Goal: Task Accomplishment & Management: Manage account settings

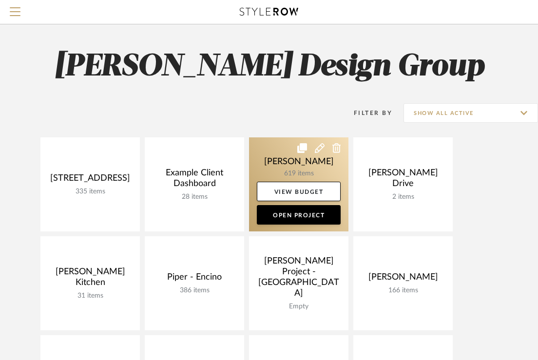
click at [274, 155] on link at bounding box center [298, 184] width 99 height 94
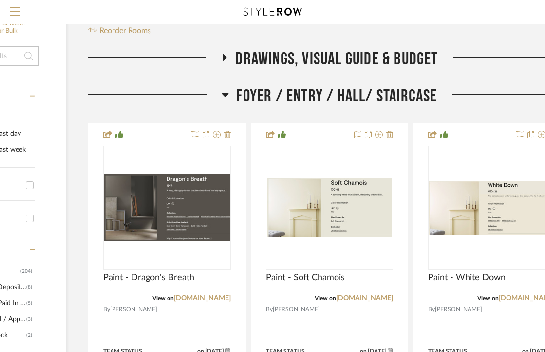
scroll to position [163, 156]
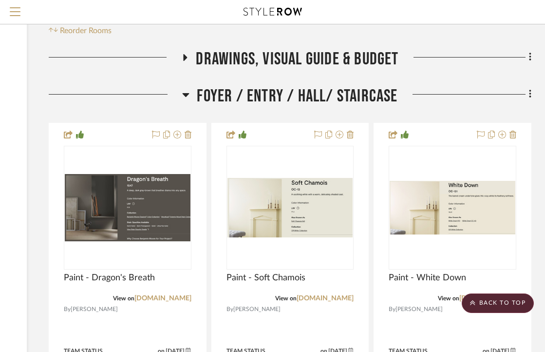
click at [330, 94] on span "Foyer / Entry / Hall/ Staircase" at bounding box center [297, 96] width 201 height 21
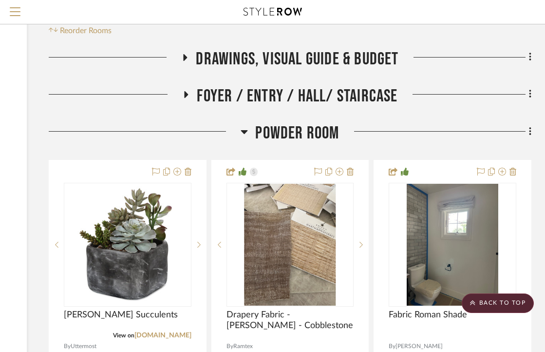
click at [276, 133] on span "Powder Room" at bounding box center [297, 133] width 84 height 21
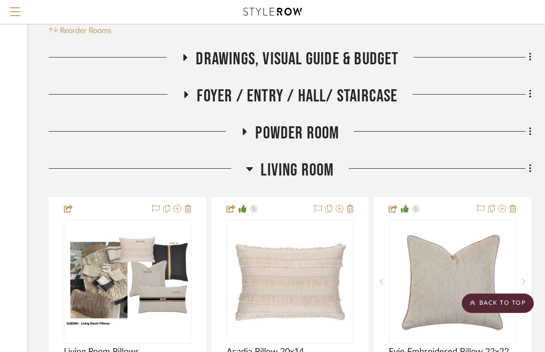
click at [276, 184] on div "Living Room" at bounding box center [290, 172] width 483 height 25
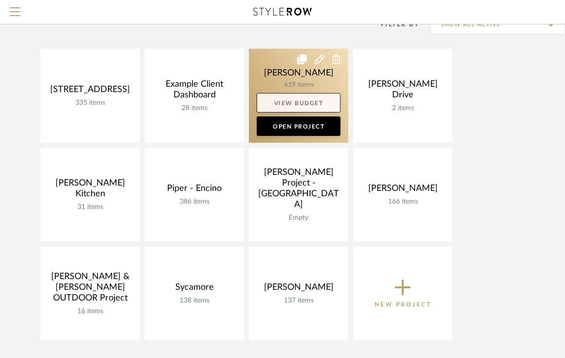
scroll to position [92, 0]
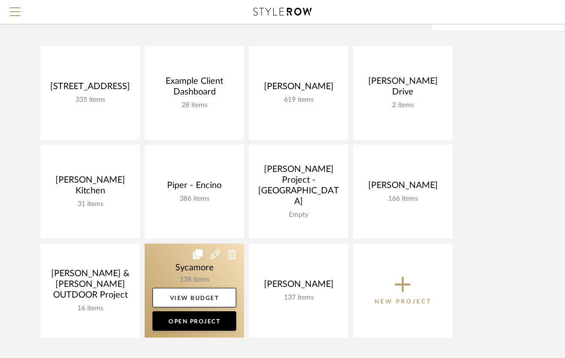
click at [172, 273] on link at bounding box center [194, 291] width 99 height 94
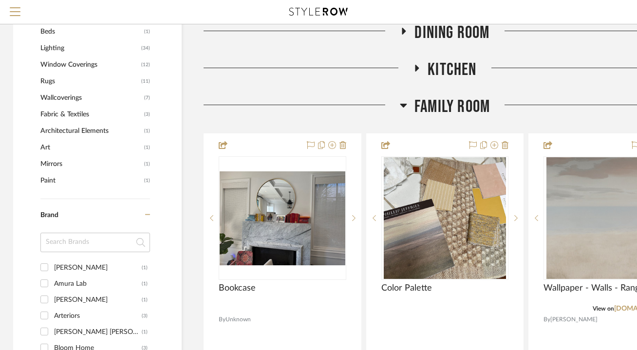
scroll to position [711, 1]
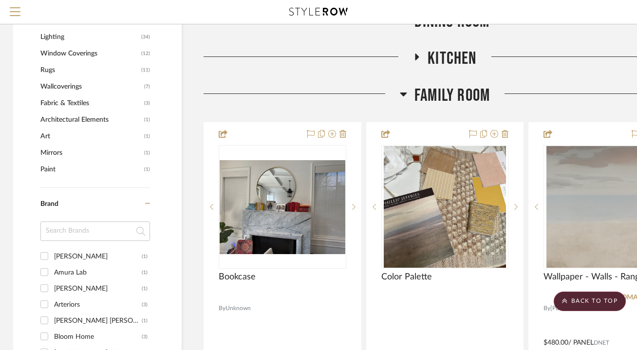
click at [54, 71] on span "Rugs" at bounding box center [89, 70] width 98 height 17
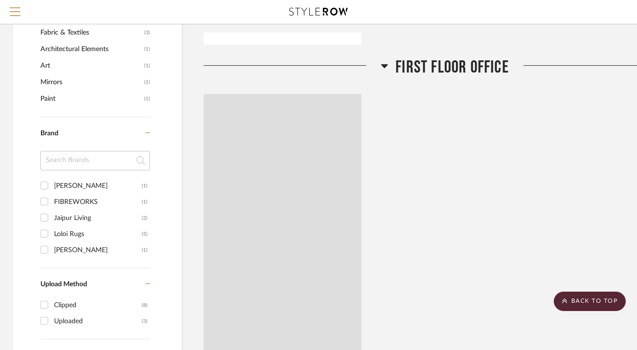
scroll to position [624, 1]
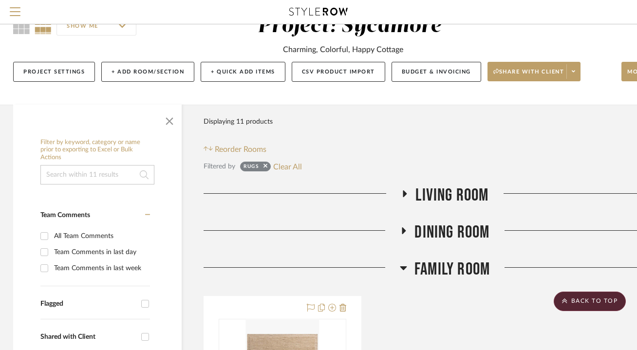
scroll to position [25, 1]
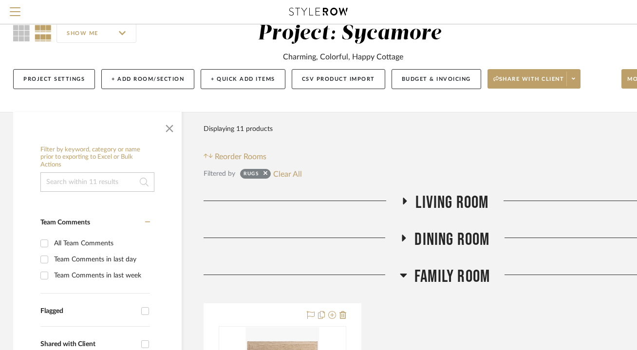
click at [422, 197] on span "Living Room" at bounding box center [452, 202] width 73 height 21
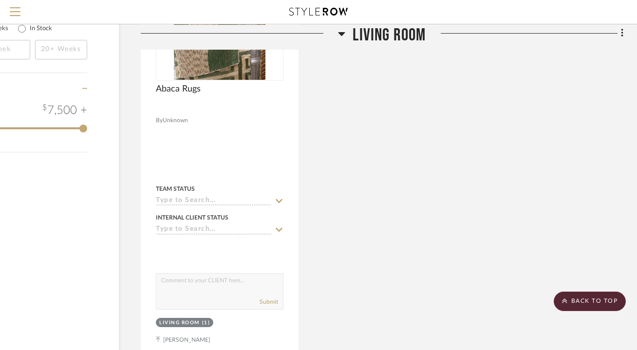
scroll to position [1249, 64]
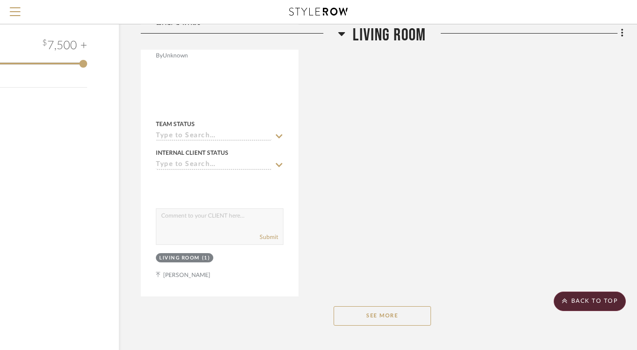
click at [401, 312] on button "See More" at bounding box center [382, 315] width 97 height 19
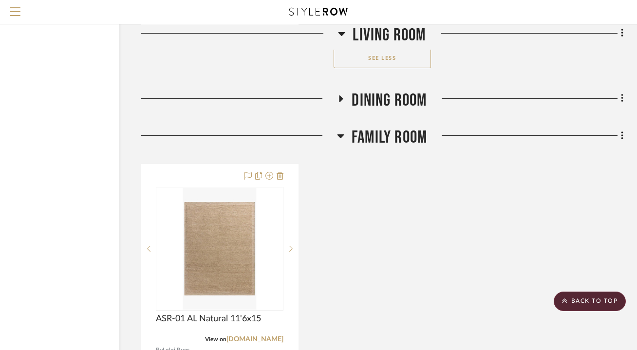
scroll to position [1532, 64]
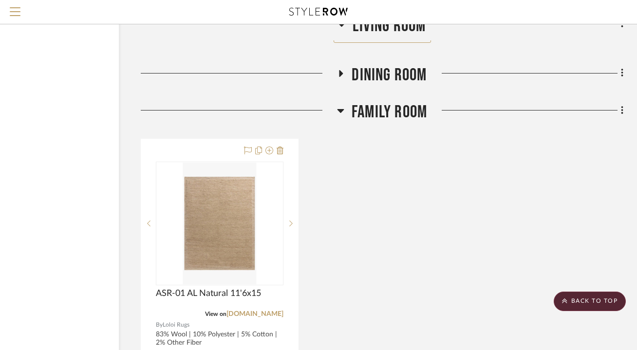
click at [382, 69] on span "Dining Room" at bounding box center [389, 75] width 75 height 21
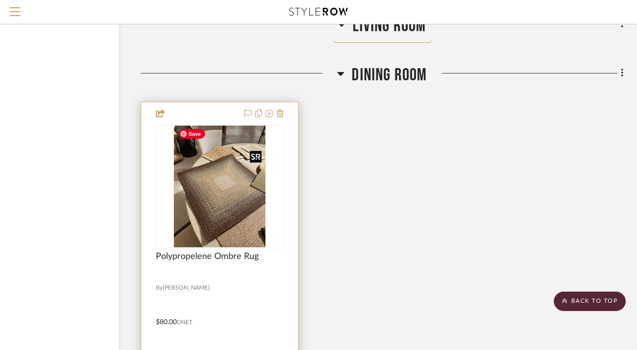
click at [202, 224] on img "0" at bounding box center [220, 187] width 92 height 122
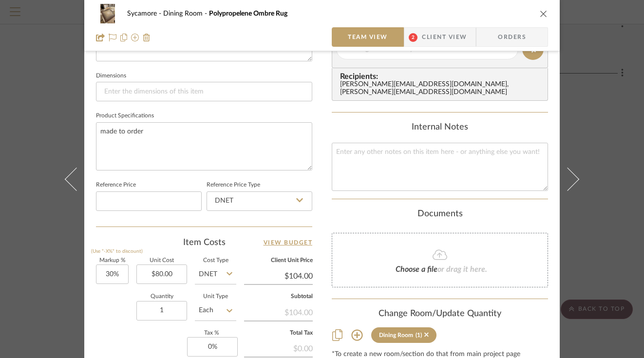
scroll to position [406, 0]
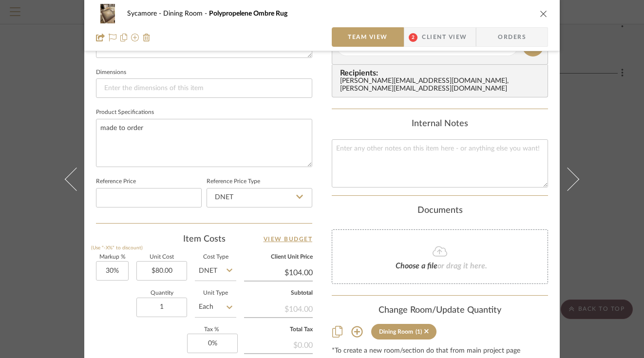
click at [200, 305] on input "Each" at bounding box center [215, 307] width 41 height 19
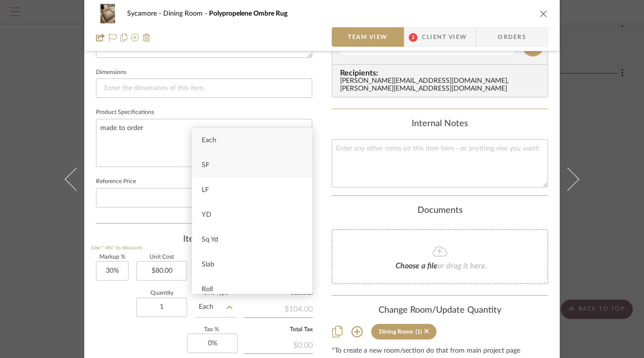
click at [225, 171] on div "SF" at bounding box center [252, 165] width 120 height 25
type input "SF"
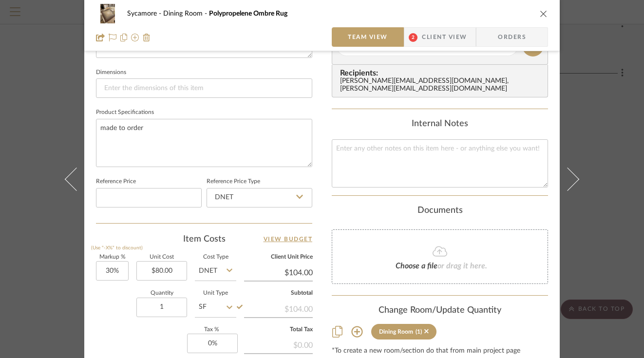
click at [165, 340] on div "Markup % (Use "-X%" to discount) 30% Unit Cost $80.00 Cost Type DNET Client Uni…" at bounding box center [204, 326] width 216 height 142
click at [372, 143] on textarea at bounding box center [440, 163] width 216 height 48
click at [392, 158] on textarea "10x14=140SF * 80 = $11,200" at bounding box center [440, 163] width 216 height 48
click at [386, 166] on textarea "10x14=140SF * 80 = $11,200" at bounding box center [440, 163] width 216 height 48
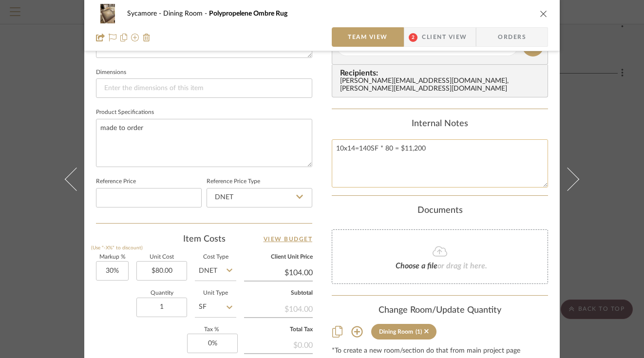
scroll to position [378, 0]
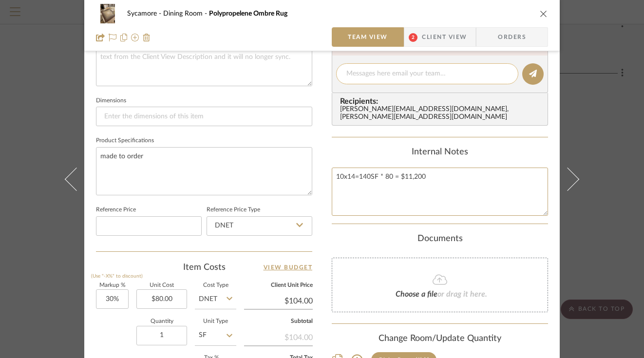
type textarea "10x14=140SF * 80 = $11,200"
click at [365, 70] on textarea at bounding box center [427, 74] width 162 height 10
type textarea "a"
click at [433, 32] on span "Client View" at bounding box center [444, 36] width 45 height 19
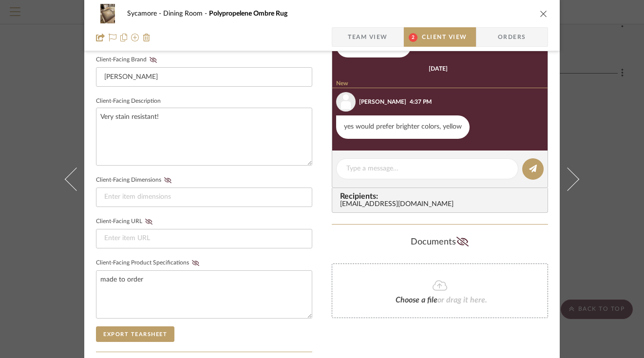
scroll to position [309, 0]
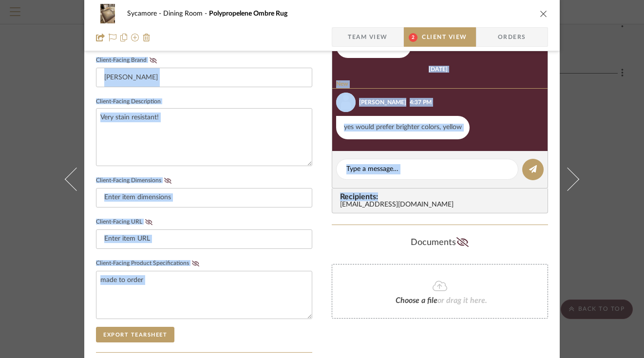
drag, startPoint x: 402, startPoint y: 195, endPoint x: 367, endPoint y: 27, distance: 171.2
click at [367, 27] on div "Sycamore Dining Room Polypropelene Ombre Rug Team View 2 Client View Orders Cli…" at bounding box center [322, 103] width 476 height 811
click at [363, 41] on span "Team View" at bounding box center [368, 36] width 40 height 19
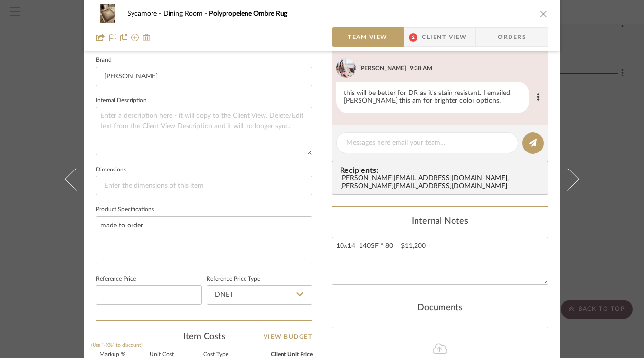
click at [487, 95] on div "this will be better for DR as it's stain resistant. I emailed Jason this am for…" at bounding box center [432, 97] width 193 height 31
click at [518, 248] on textarea "10x14=140SF * 80 = $11,200" at bounding box center [440, 261] width 216 height 48
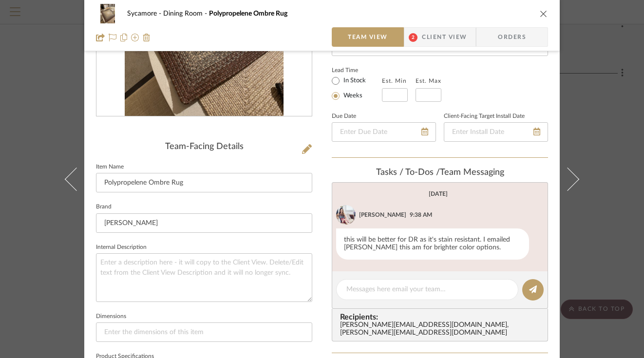
scroll to position [171, 0]
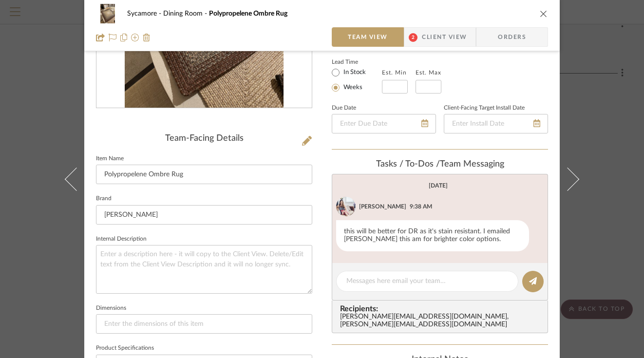
click at [542, 13] on icon "close" at bounding box center [544, 14] width 8 height 8
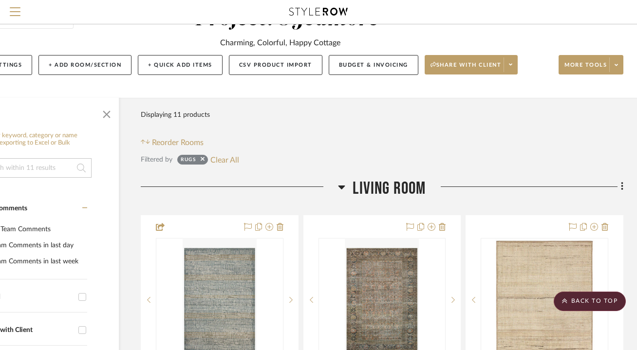
scroll to position [0, 64]
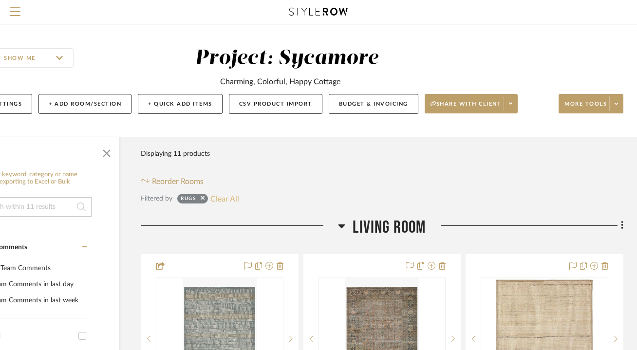
click at [238, 197] on button "Clear All" at bounding box center [224, 198] width 29 height 13
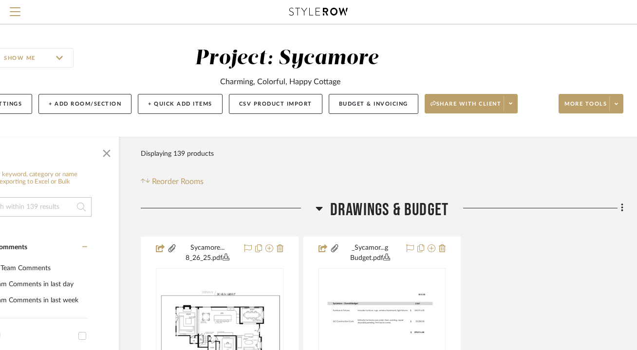
click at [359, 207] on span "Drawings & Budget" at bounding box center [389, 210] width 118 height 21
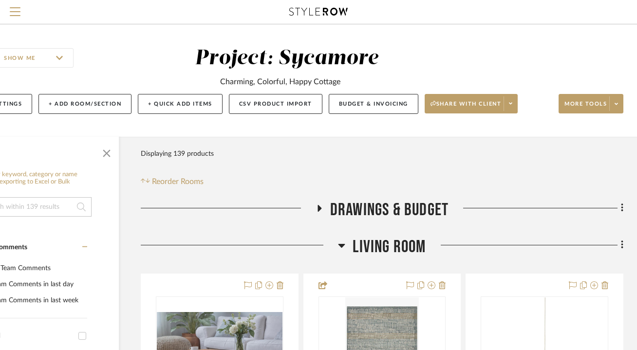
click at [412, 242] on span "Living Room" at bounding box center [389, 247] width 73 height 21
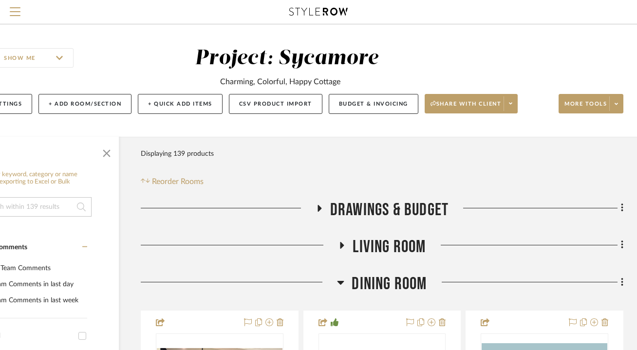
scroll to position [98, 64]
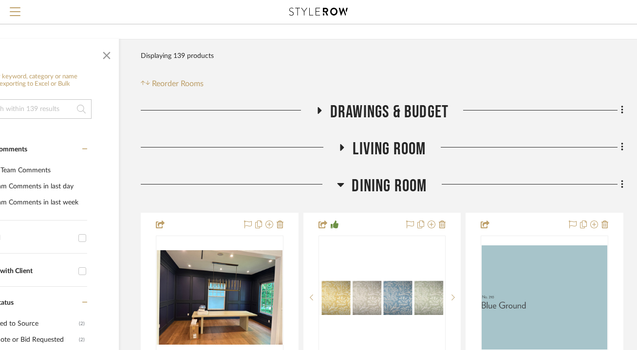
click at [398, 181] on span "Dining Room" at bounding box center [389, 186] width 75 height 21
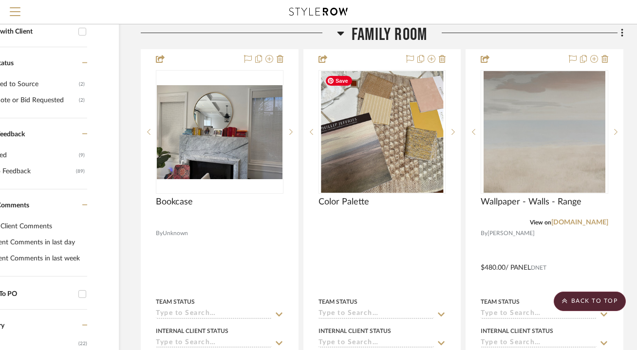
scroll to position [373, 64]
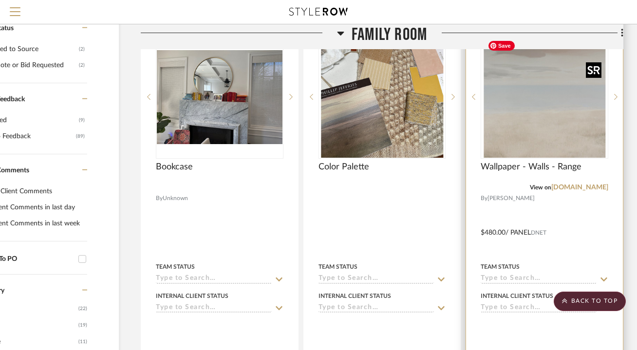
click at [0, 0] on img at bounding box center [0, 0] width 0 height 0
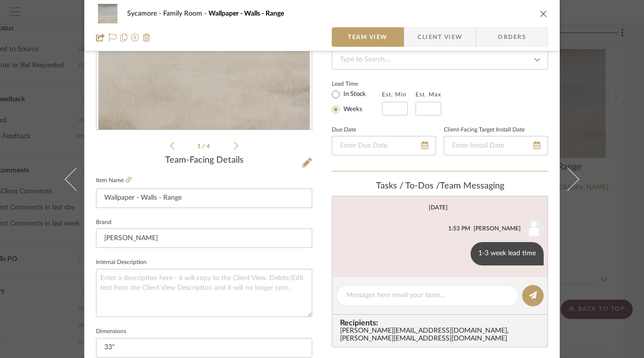
scroll to position [0, 0]
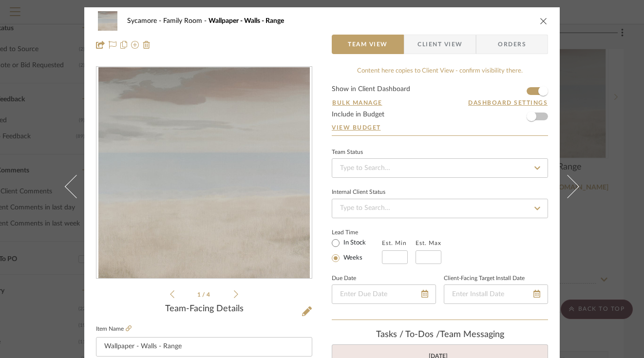
click at [539, 14] on div "Sycamore Family Room Wallpaper - Walls - Range" at bounding box center [322, 20] width 452 height 19
click at [540, 19] on icon "close" at bounding box center [544, 21] width 8 height 8
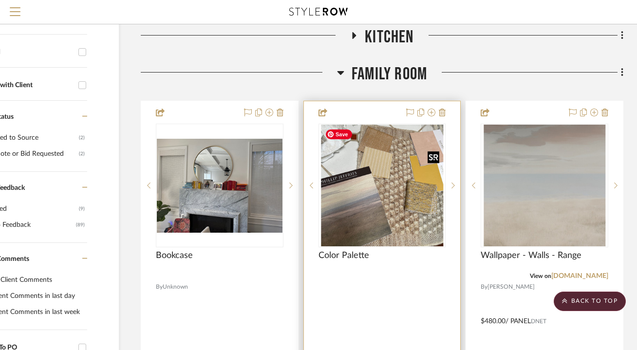
scroll to position [0, 64]
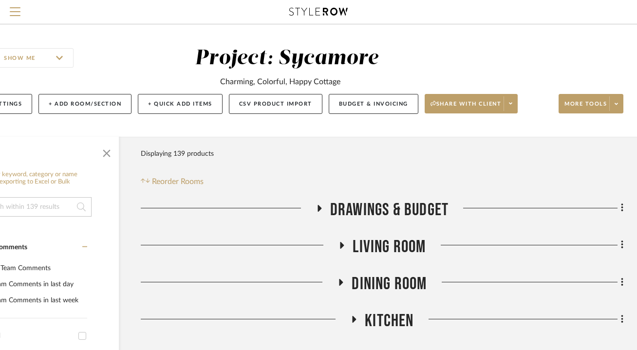
click at [31, 214] on input at bounding box center [35, 206] width 114 height 19
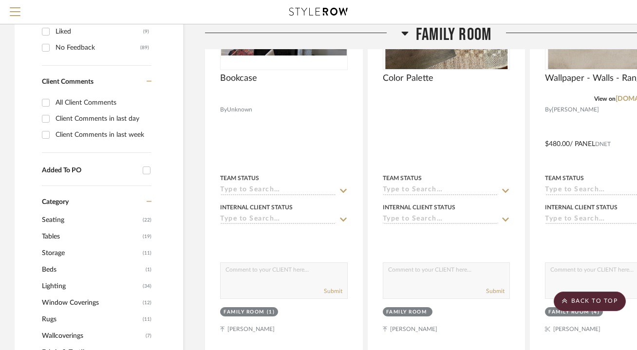
scroll to position [515, 0]
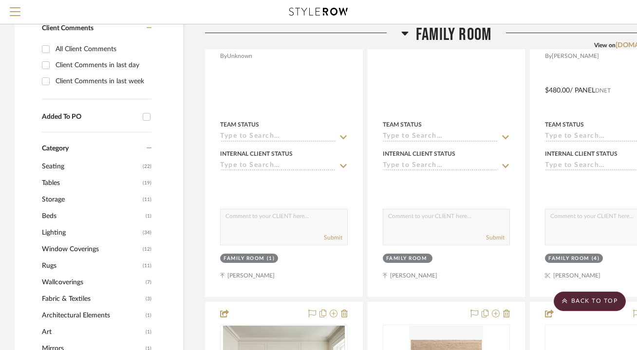
click at [51, 267] on span "Rugs" at bounding box center [91, 266] width 98 height 17
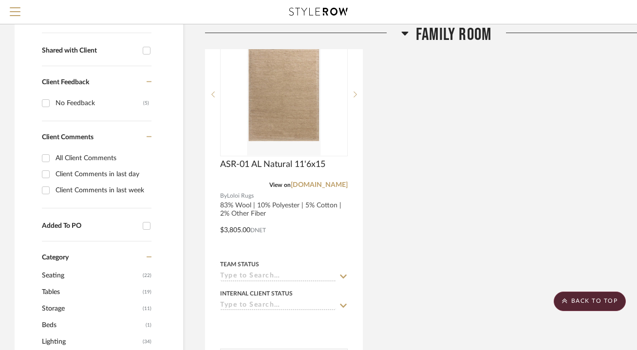
scroll to position [187, 0]
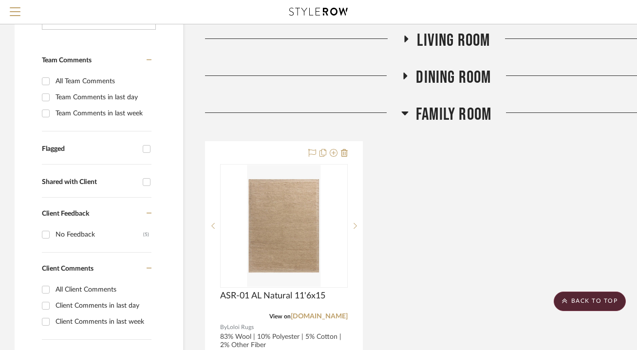
click at [456, 43] on span "Living Room" at bounding box center [453, 40] width 73 height 21
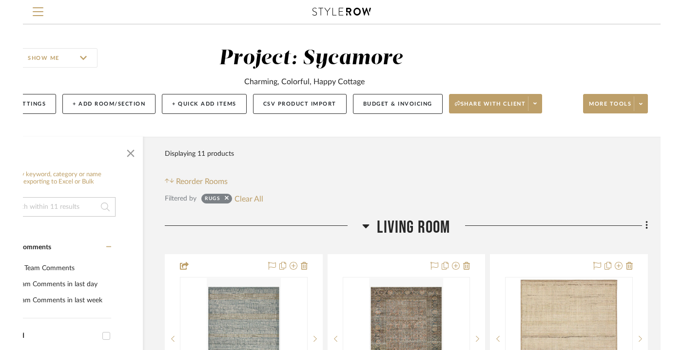
scroll to position [0, 0]
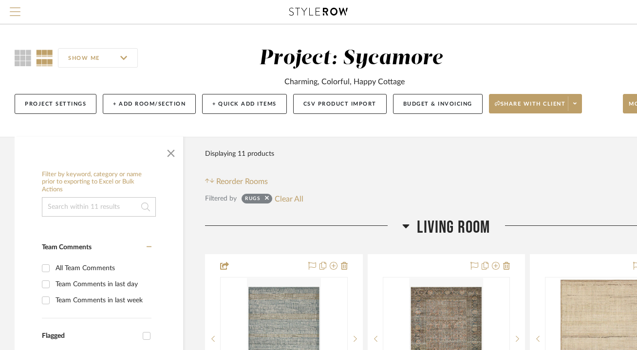
click at [11, 8] on span "Menu" at bounding box center [15, 14] width 11 height 15
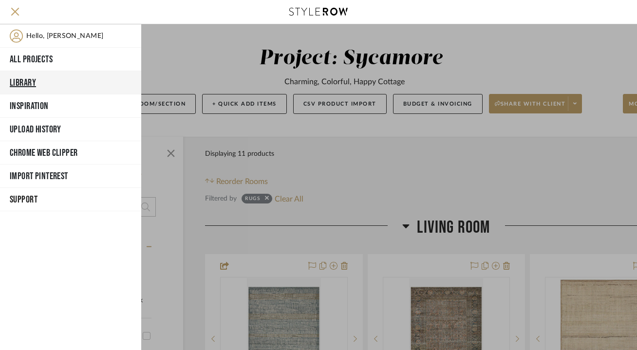
click at [23, 80] on button "Library" at bounding box center [70, 82] width 141 height 23
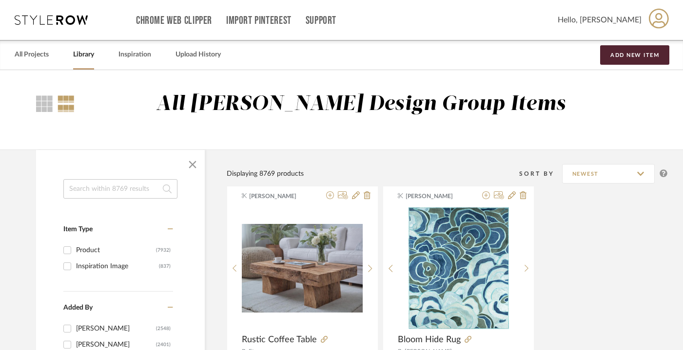
click at [132, 193] on input at bounding box center [120, 188] width 114 height 19
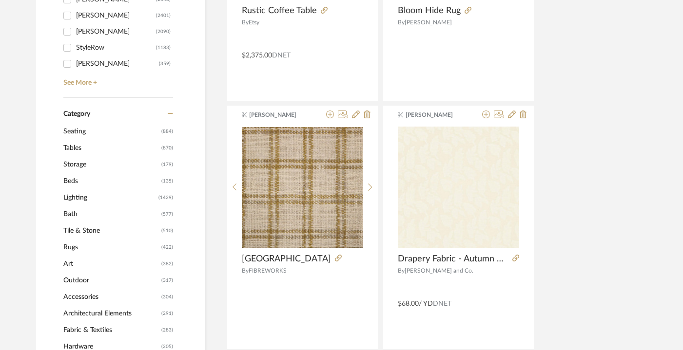
click at [76, 249] on span "Rugs" at bounding box center [110, 247] width 95 height 17
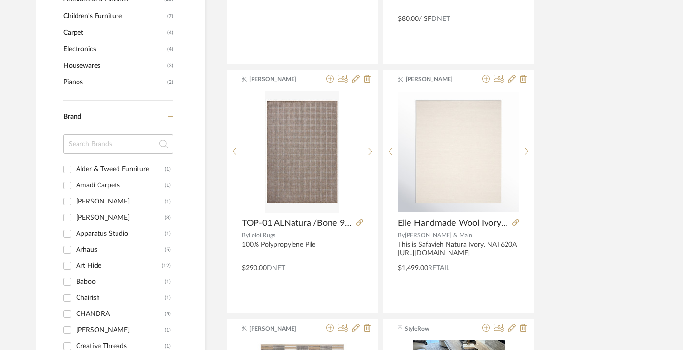
scroll to position [909, 0]
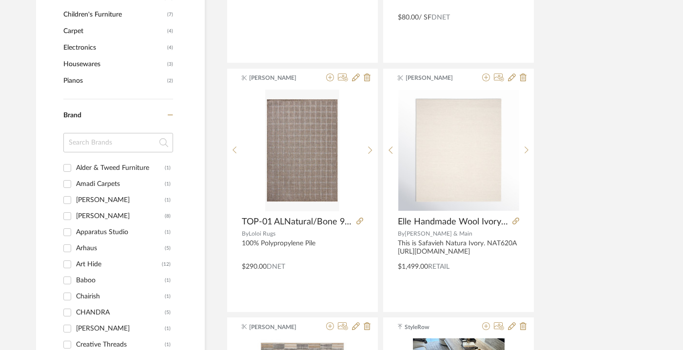
click at [105, 143] on input at bounding box center [118, 142] width 110 height 19
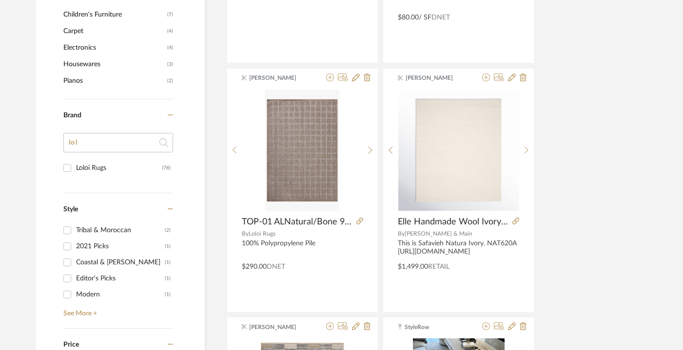
type input "lol"
click at [96, 166] on div "Loloi Rugs" at bounding box center [119, 168] width 86 height 16
click at [75, 166] on input "Loloi Rugs (78)" at bounding box center [67, 168] width 16 height 16
checkbox input "true"
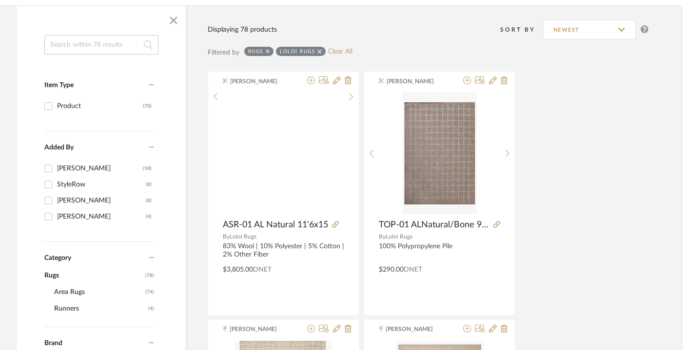
scroll to position [121, 19]
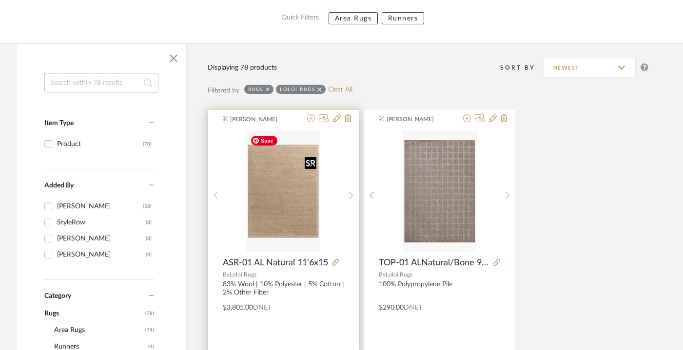
click at [320, 195] on img "0" at bounding box center [283, 192] width 74 height 122
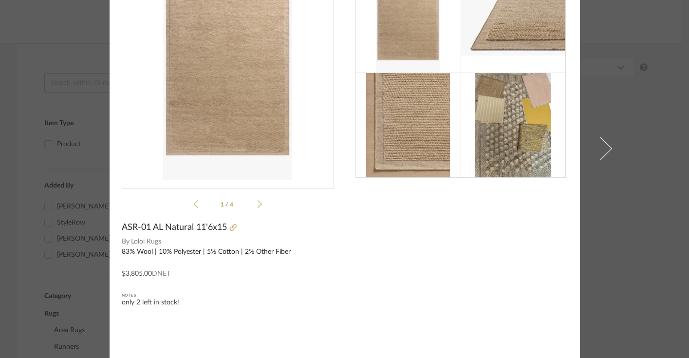
scroll to position [0, 0]
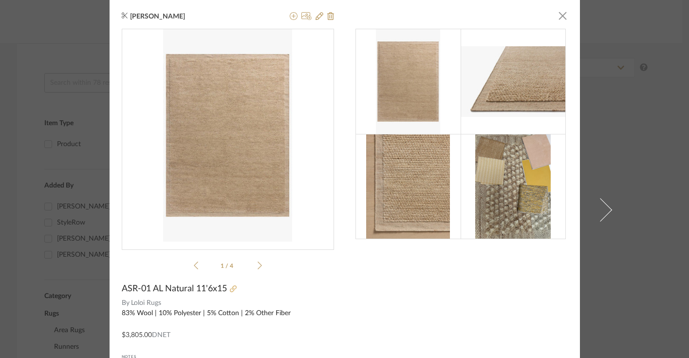
click at [230, 292] on icon at bounding box center [233, 289] width 7 height 7
click at [257, 151] on img "0" at bounding box center [227, 135] width 129 height 212
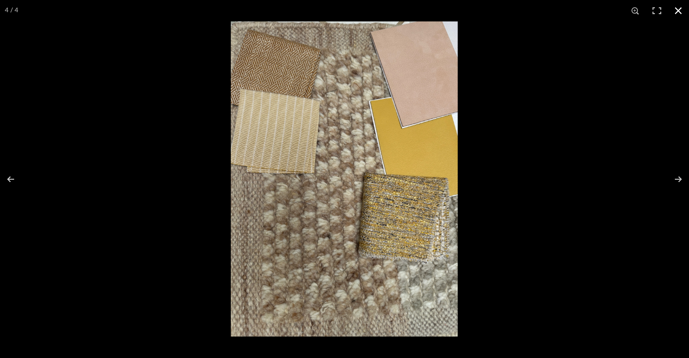
click at [552, 10] on button at bounding box center [678, 10] width 21 height 21
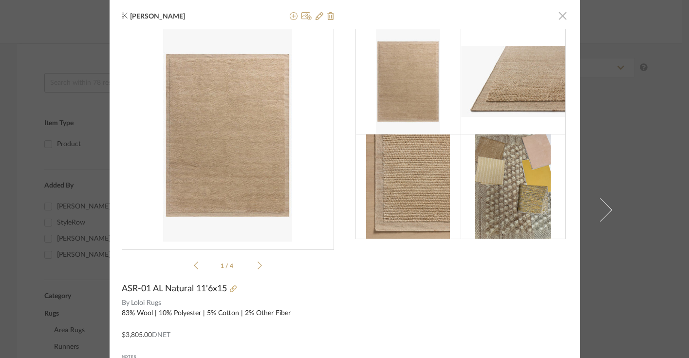
click at [552, 15] on span "button" at bounding box center [562, 15] width 19 height 19
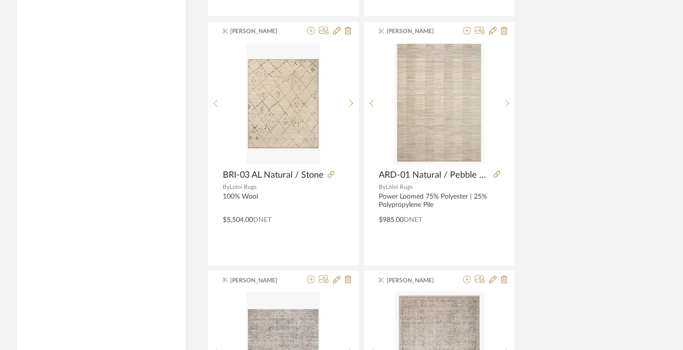
scroll to position [3950, 19]
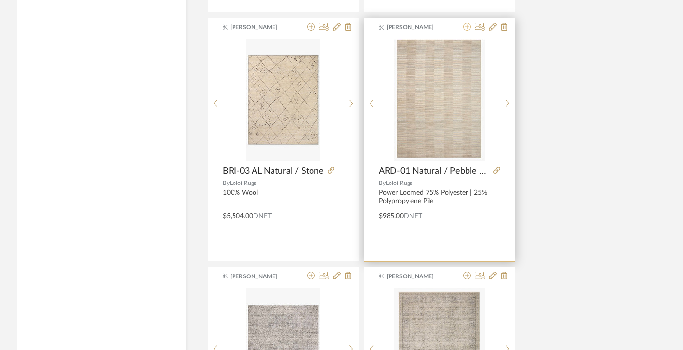
click at [466, 23] on icon at bounding box center [467, 27] width 8 height 8
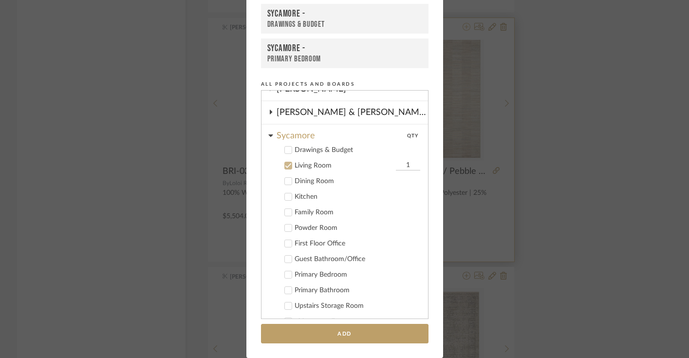
scroll to position [208, 0]
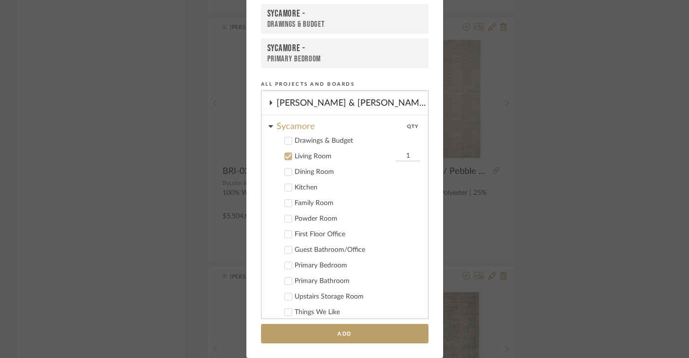
click at [285, 205] on icon at bounding box center [288, 203] width 6 height 5
click at [286, 156] on icon at bounding box center [288, 156] width 6 height 5
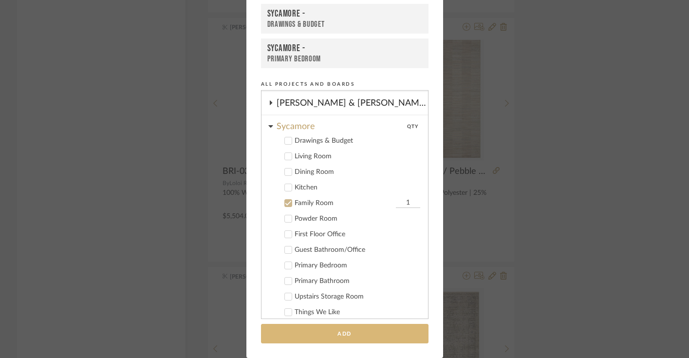
click at [353, 334] on button "Add" at bounding box center [345, 334] width 168 height 20
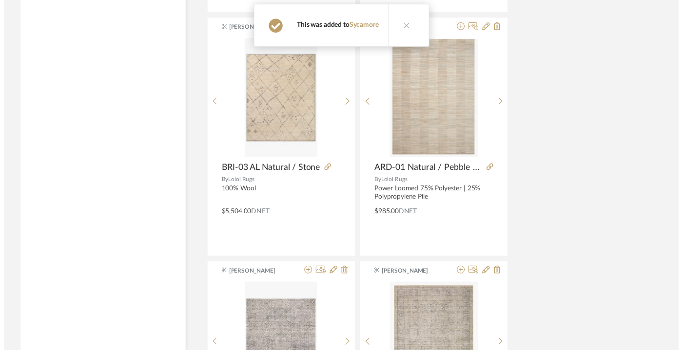
scroll to position [3950, 19]
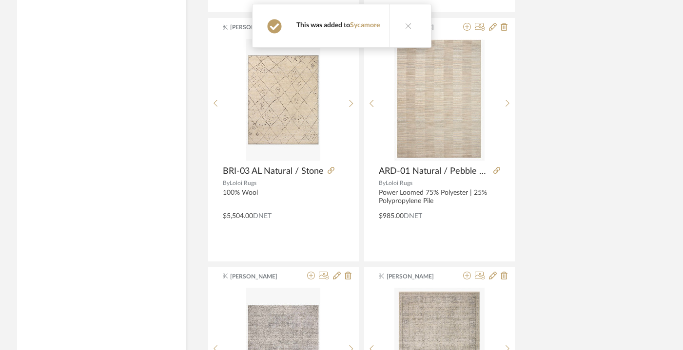
click at [362, 32] on div "Confirmation This was added to Sycamore" at bounding box center [342, 25] width 93 height 43
click at [364, 23] on link "Sycamore" at bounding box center [365, 25] width 30 height 7
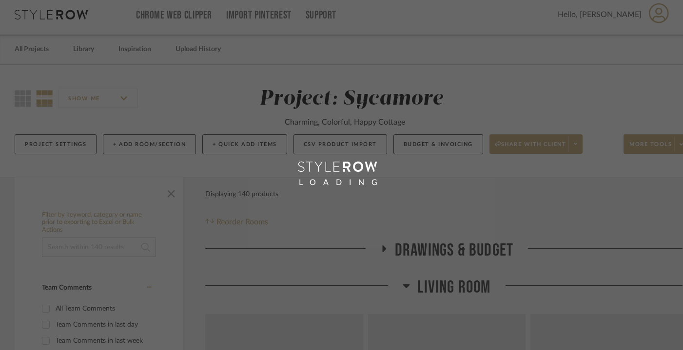
scroll to position [0, 0]
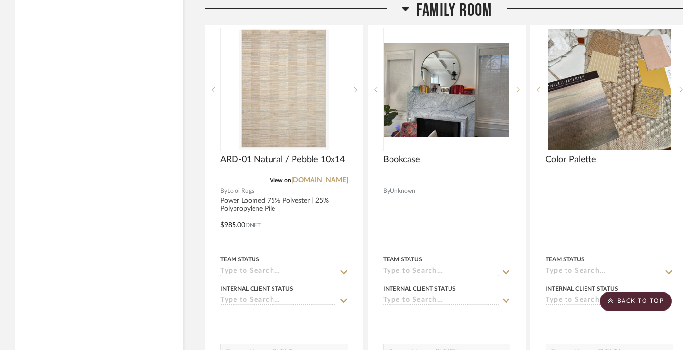
scroll to position [1771, 0]
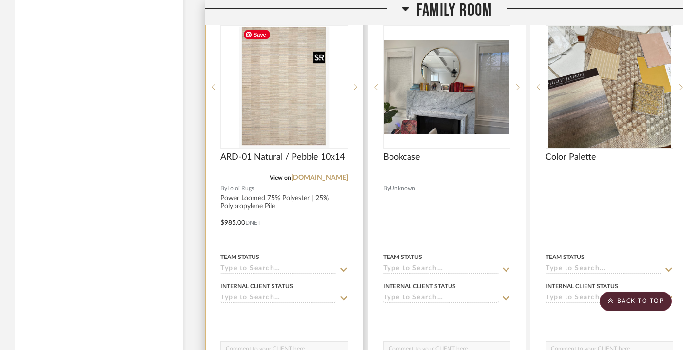
click at [293, 98] on img "0" at bounding box center [284, 87] width 90 height 122
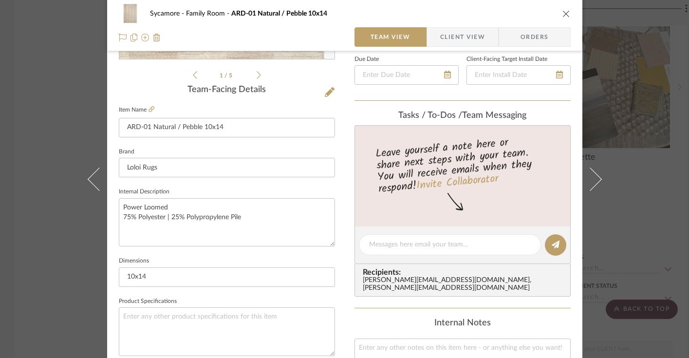
scroll to position [221, 0]
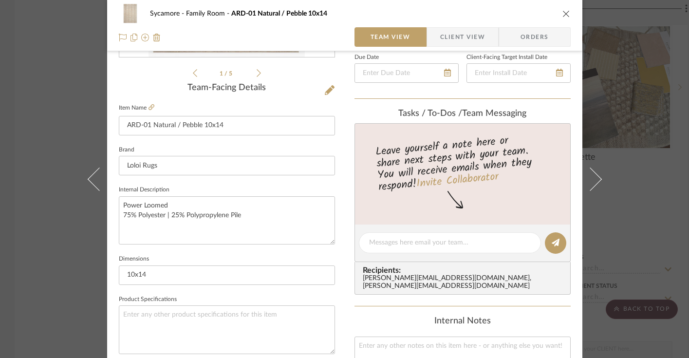
click at [398, 254] on editor-of-message at bounding box center [463, 244] width 216 height 38
click at [401, 244] on textarea at bounding box center [450, 243] width 162 height 10
type textarea "added!"
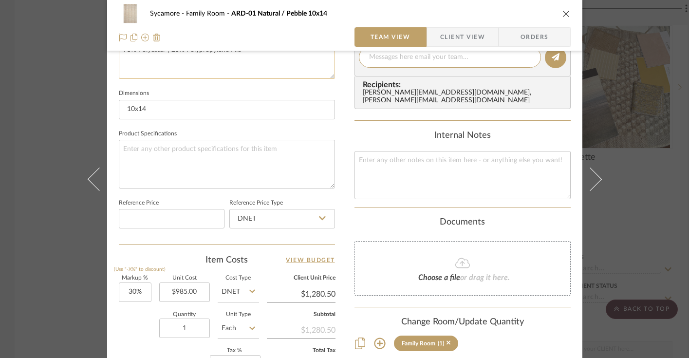
scroll to position [0, 0]
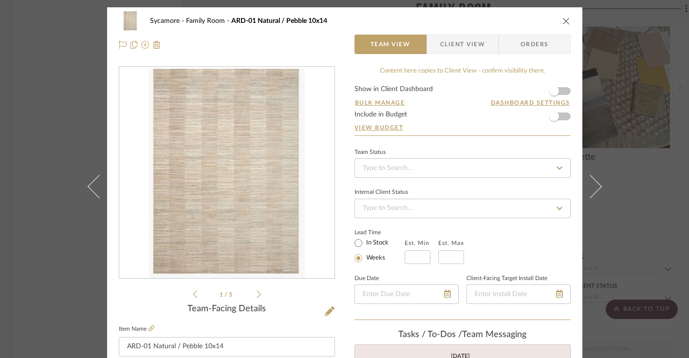
click at [552, 25] on div "Sycamore Family Room ARD-01 Natural / Pebble 10x14 Team View Client View Orders" at bounding box center [345, 32] width 476 height 51
click at [552, 21] on icon "close" at bounding box center [567, 21] width 8 height 8
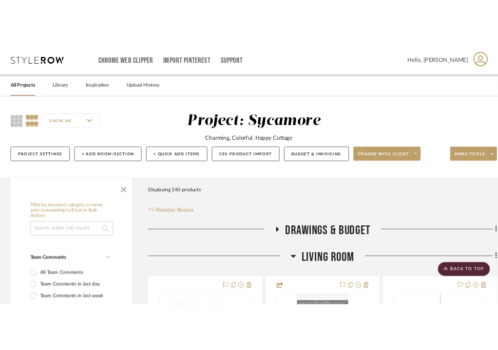
scroll to position [1771, 0]
